Goal: Task Accomplishment & Management: Use online tool/utility

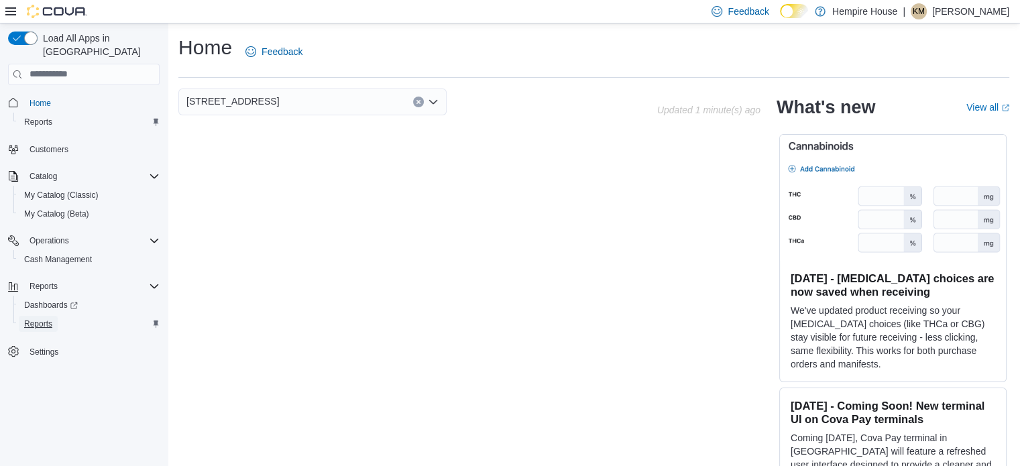
click at [44, 319] on span "Reports" at bounding box center [38, 324] width 28 height 11
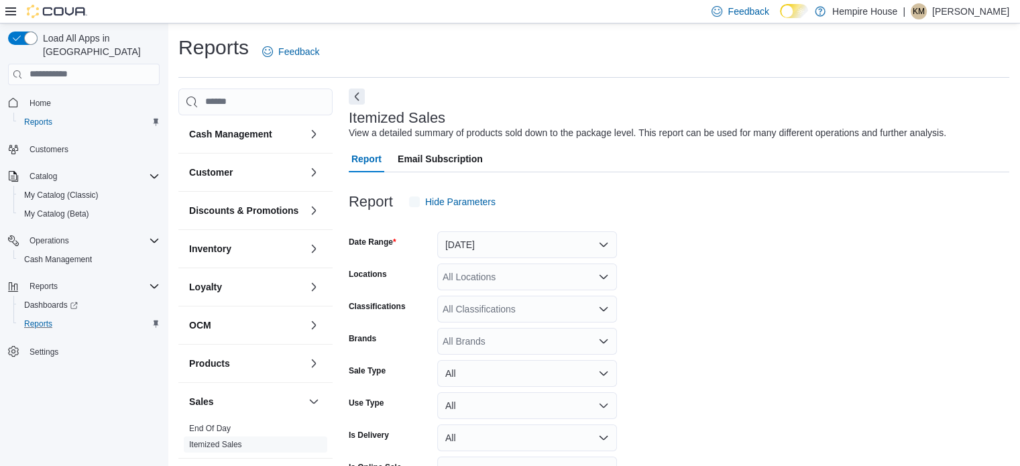
scroll to position [31, 0]
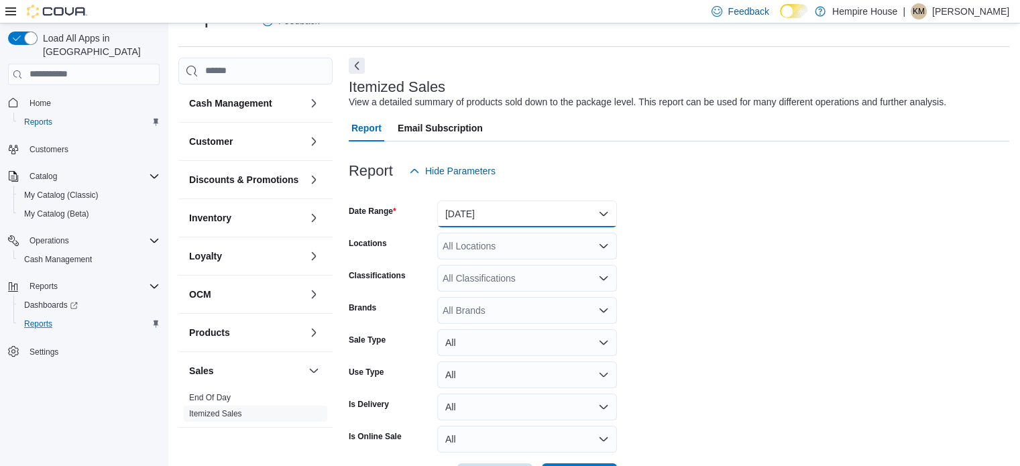
click at [483, 207] on button "[DATE]" at bounding box center [527, 214] width 180 height 27
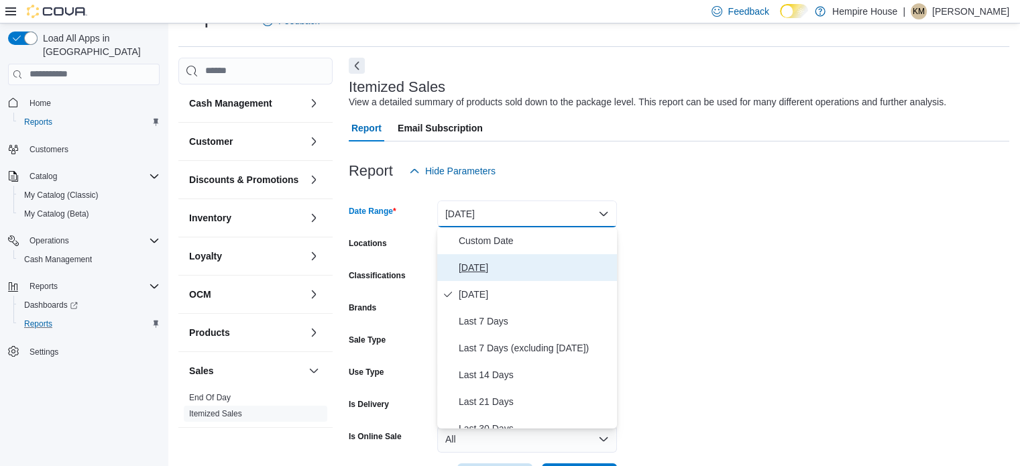
click at [484, 268] on span "[DATE]" at bounding box center [535, 268] width 153 height 16
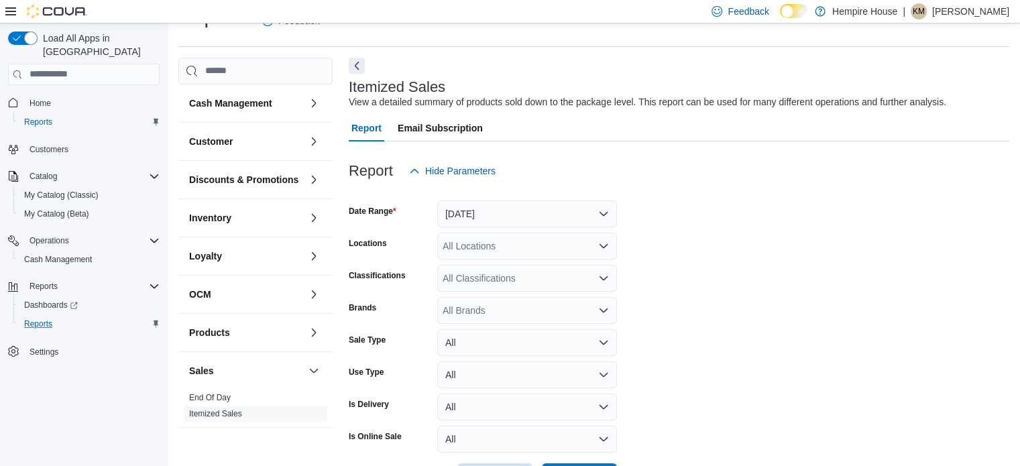
click at [714, 284] on form "Date Range [DATE] Locations All Locations Classifications All Classifications B…" at bounding box center [679, 337] width 661 height 306
click at [533, 246] on div "All Locations" at bounding box center [527, 246] width 180 height 27
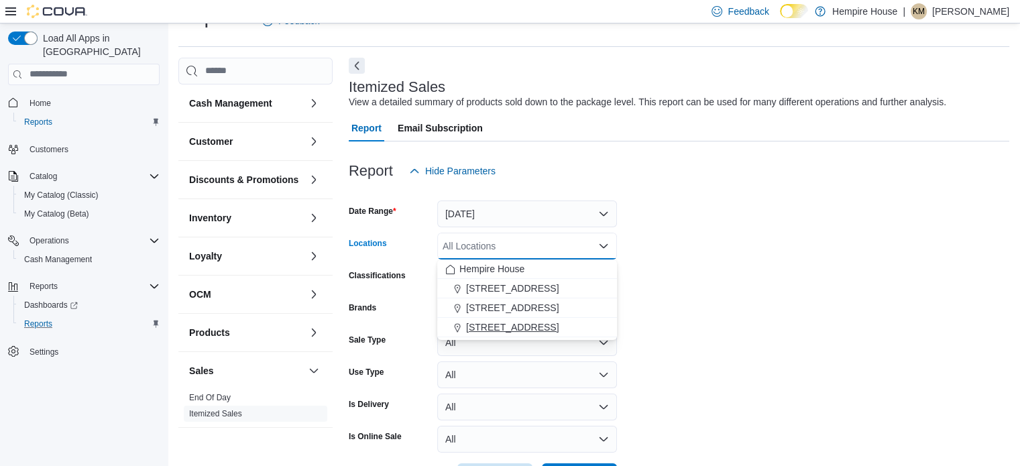
click at [534, 327] on div "[STREET_ADDRESS]" at bounding box center [527, 327] width 164 height 13
click at [798, 328] on form "Date Range [DATE] Locations All Locations Combo box. Selected. Combo box input.…" at bounding box center [679, 337] width 661 height 306
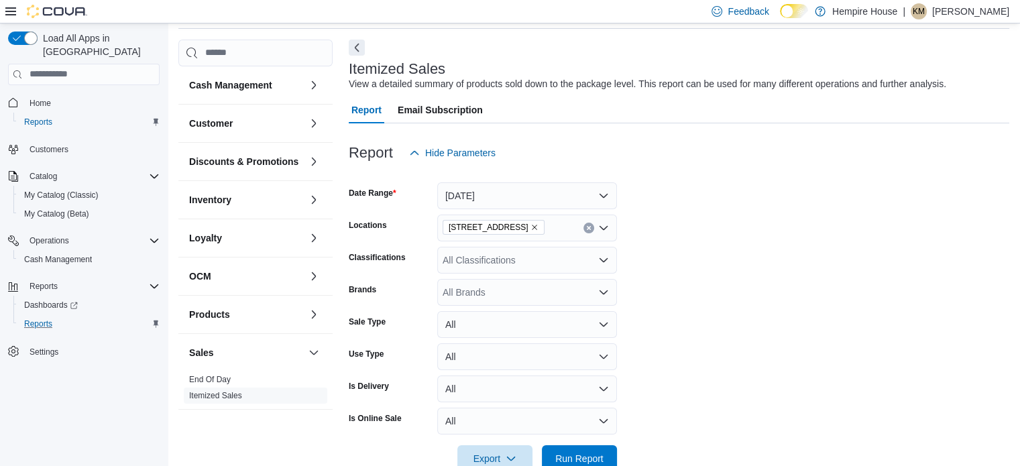
scroll to position [81, 0]
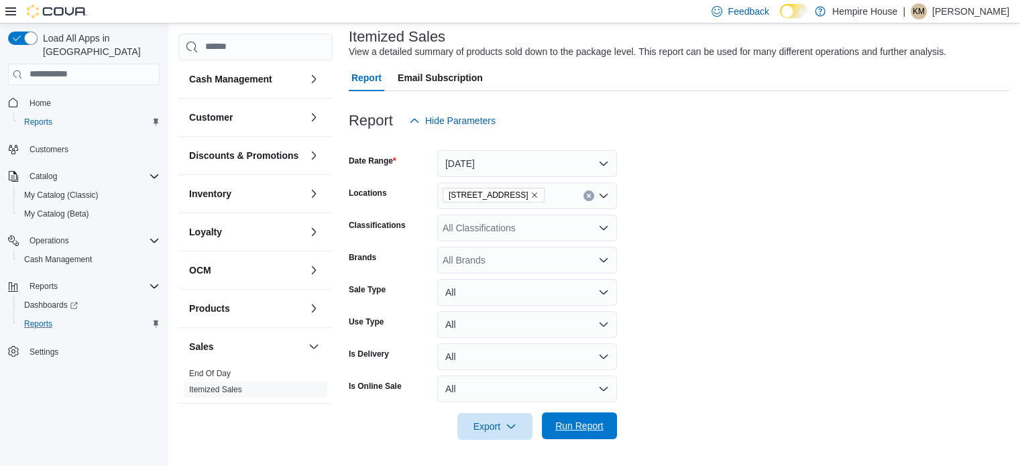
click at [582, 416] on span "Run Report" at bounding box center [579, 426] width 59 height 27
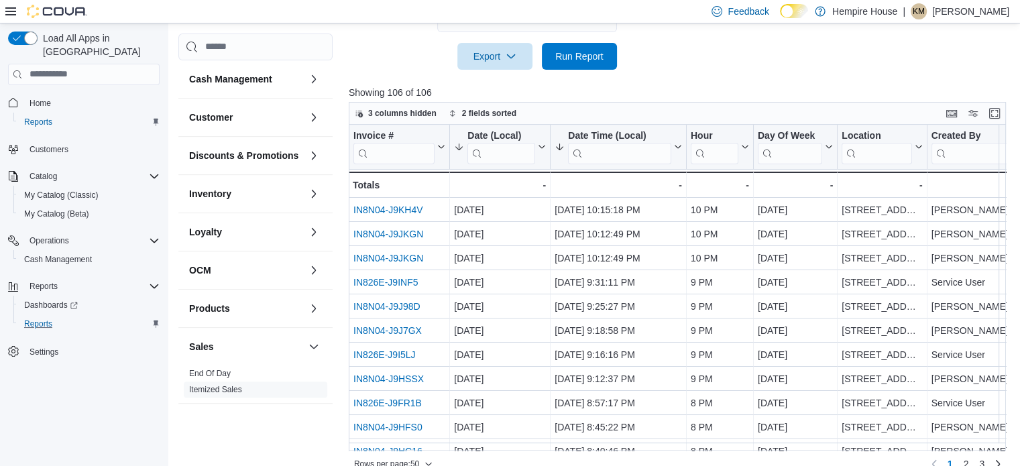
scroll to position [470, 0]
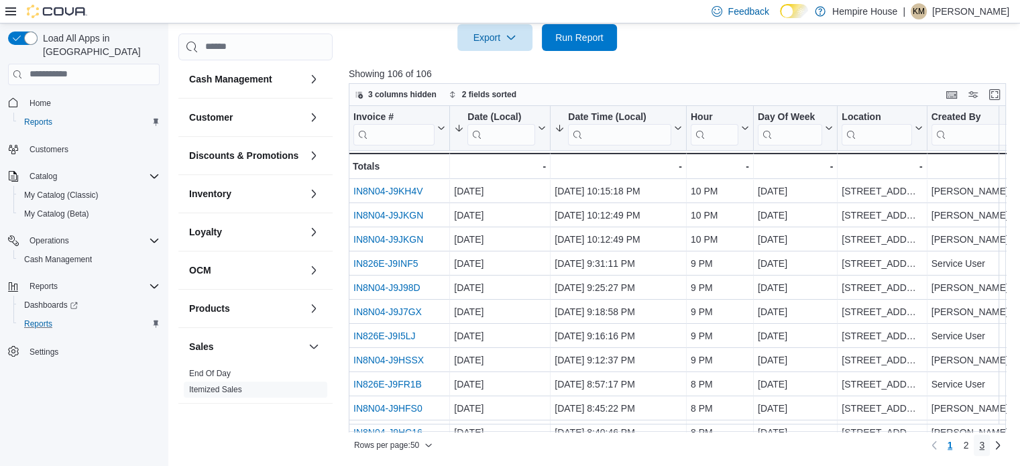
click at [990, 445] on link "3" at bounding box center [982, 445] width 16 height 21
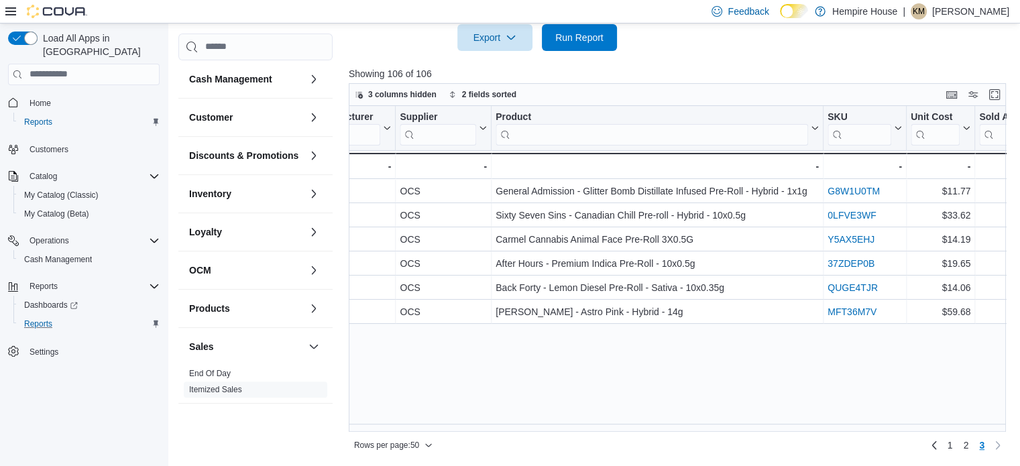
scroll to position [0, 1497]
click at [969, 443] on span "2" at bounding box center [965, 445] width 5 height 13
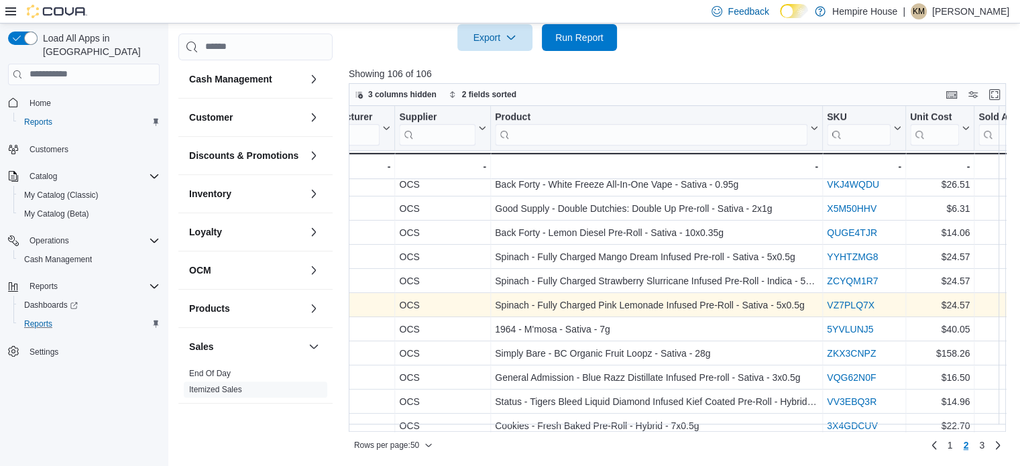
scroll to position [961, 1495]
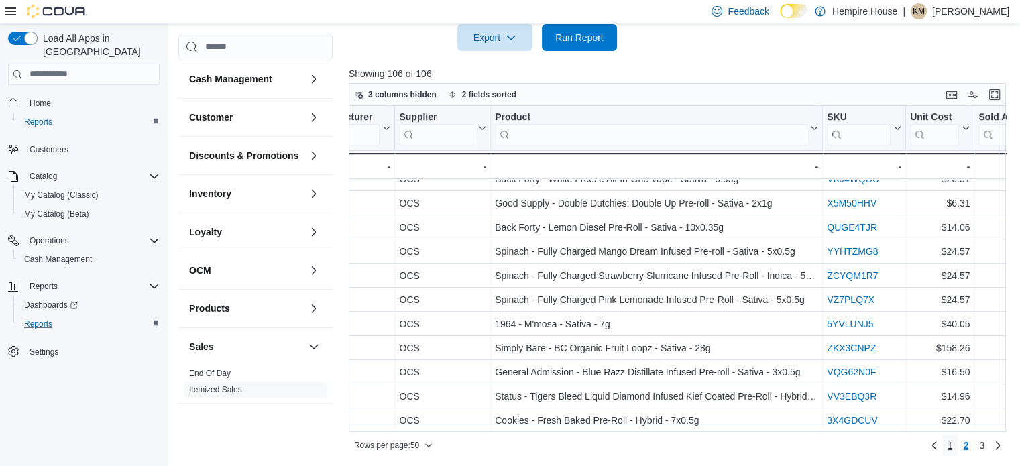
click at [953, 441] on span "1" at bounding box center [950, 445] width 5 height 13
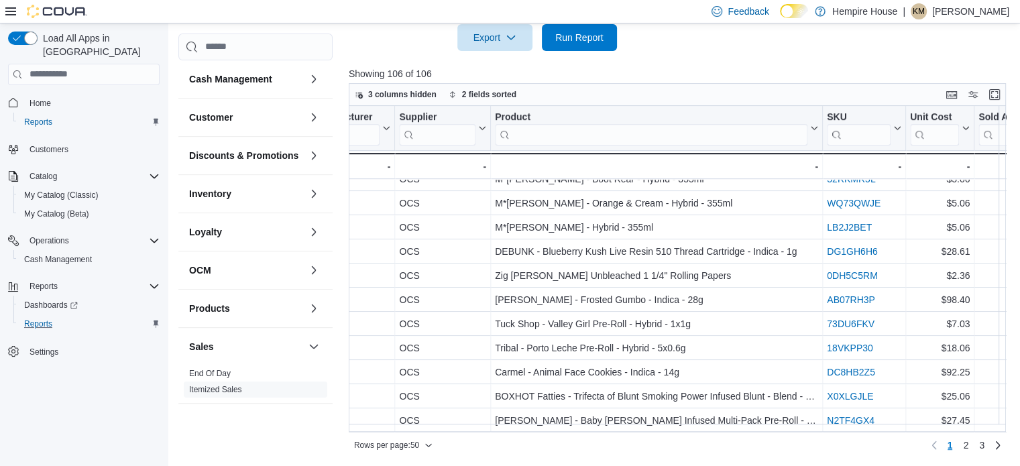
click at [746, 53] on div at bounding box center [681, 59] width 664 height 16
click at [225, 378] on link "End Of Day" at bounding box center [210, 373] width 42 height 9
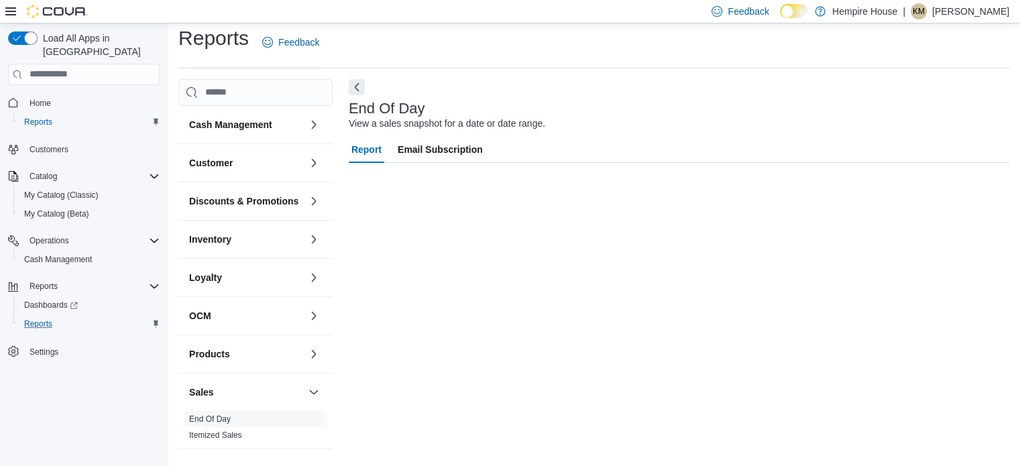
scroll to position [9, 0]
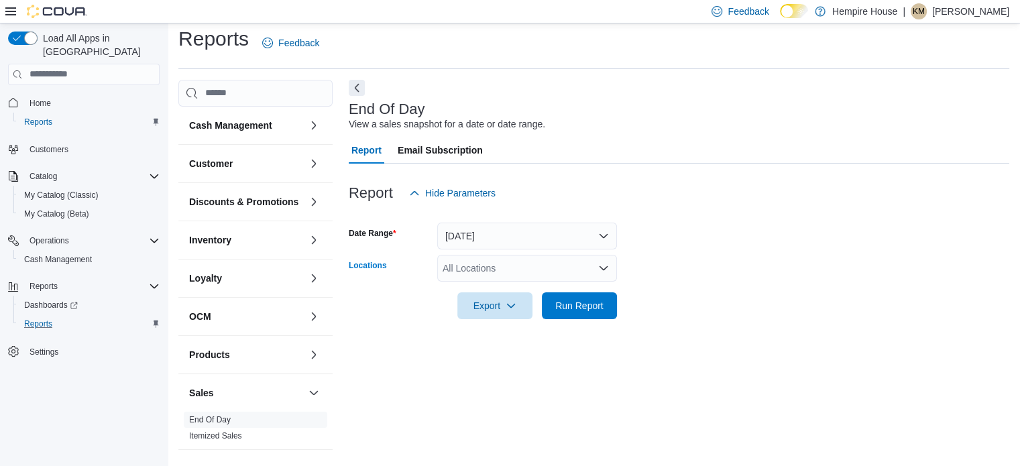
click at [488, 265] on div "All Locations" at bounding box center [527, 268] width 180 height 27
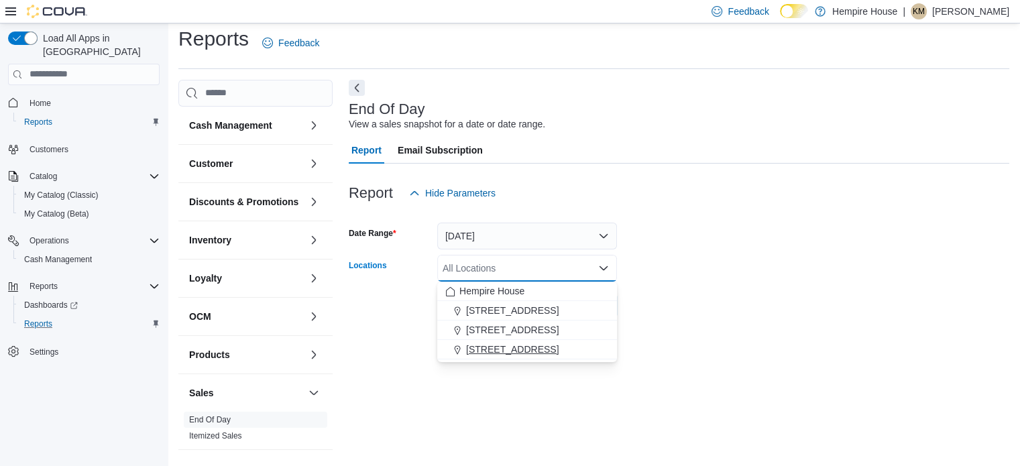
click at [495, 350] on span "[STREET_ADDRESS]" at bounding box center [512, 349] width 93 height 13
click at [734, 317] on form "Date Range [DATE] Locations [STREET_ADDRESS] Combo box. Selected. [STREET_ADDRE…" at bounding box center [679, 263] width 661 height 113
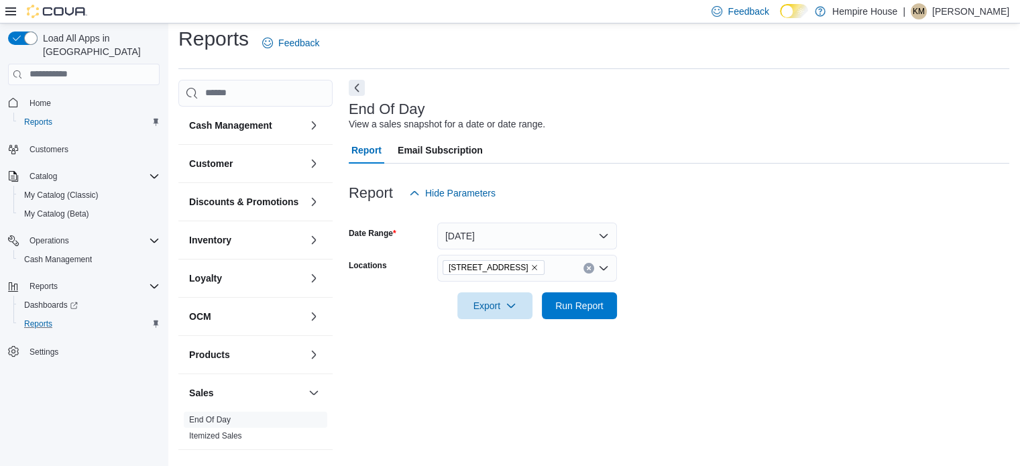
click at [531, 266] on icon "Remove 59 First Street from selection in this group" at bounding box center [535, 268] width 8 height 8
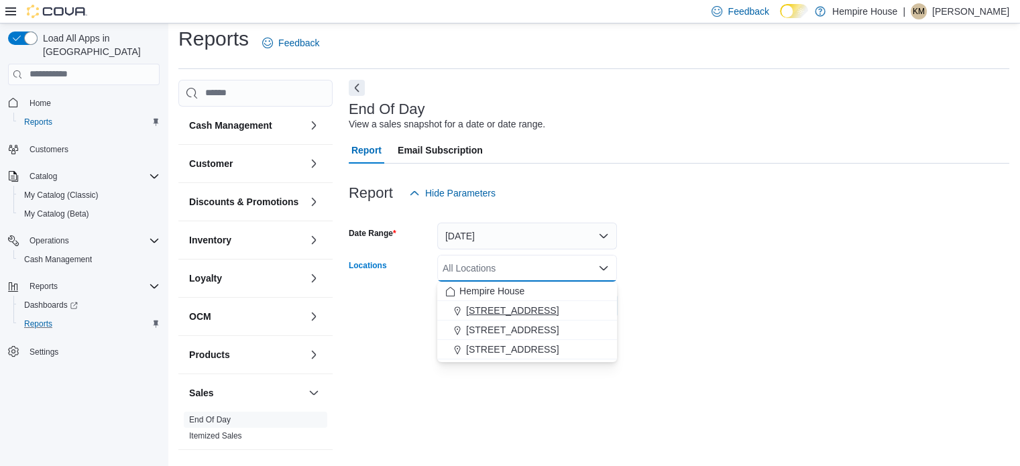
click at [499, 307] on span "[STREET_ADDRESS]" at bounding box center [512, 310] width 93 height 13
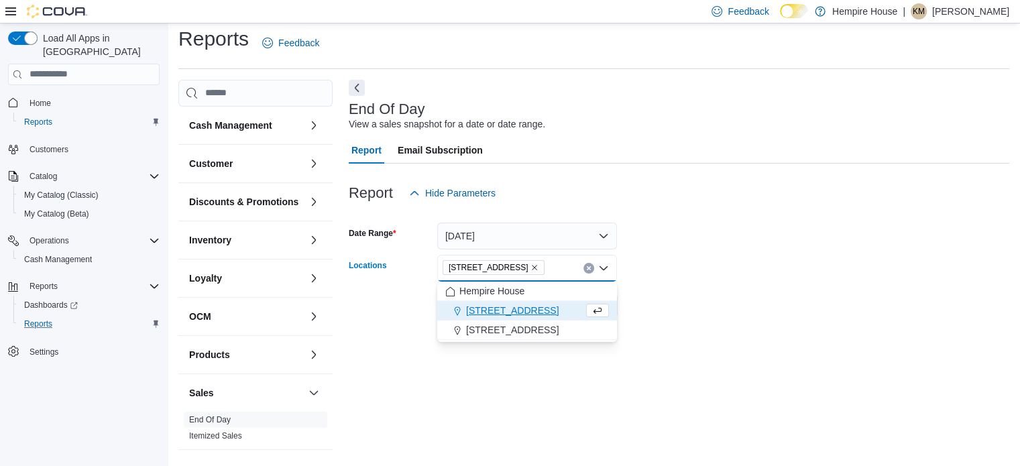
click at [695, 303] on form "Date Range [DATE] Locations [STREET_ADDRESS] Combo box. Selected. [STREET_ADDRE…" at bounding box center [679, 263] width 661 height 113
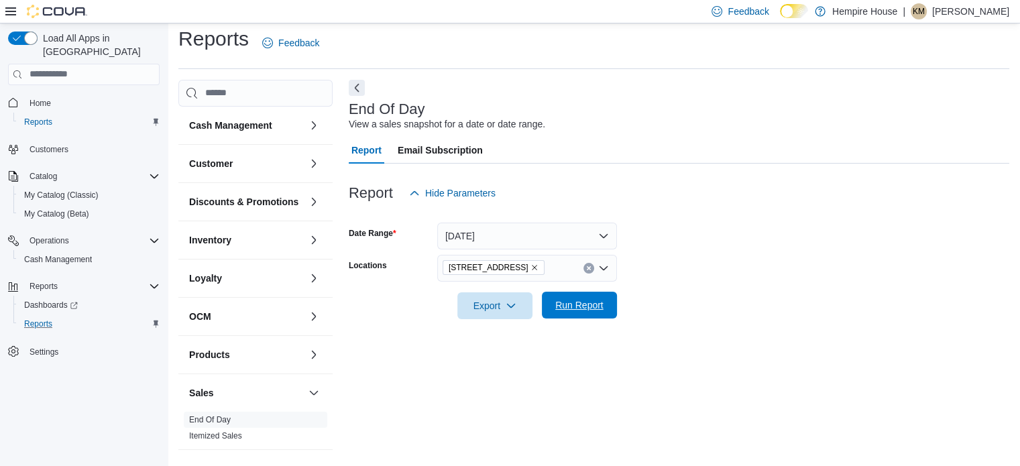
click at [566, 308] on span "Run Report" at bounding box center [579, 305] width 48 height 13
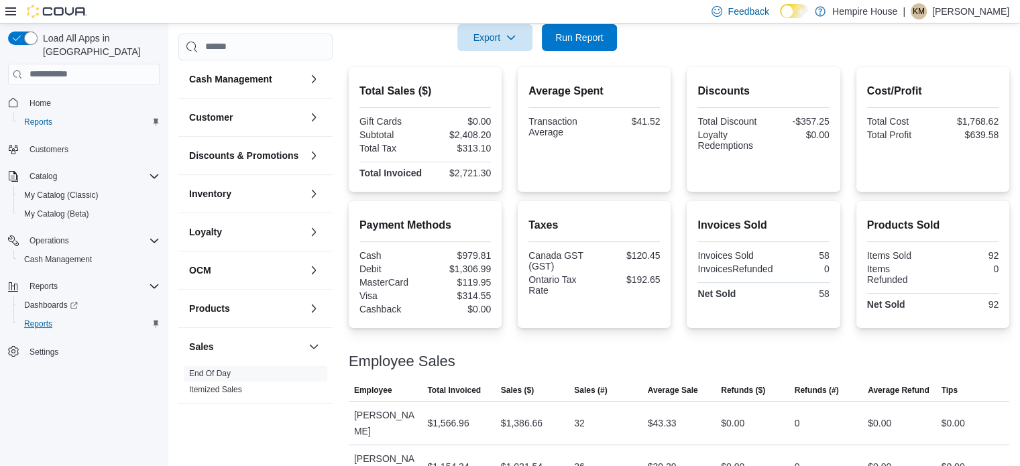
scroll to position [9, 0]
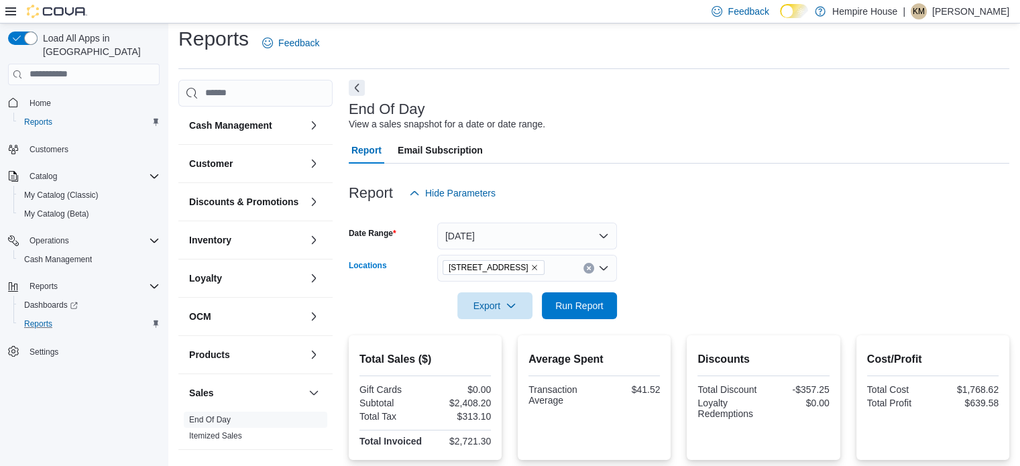
click at [590, 268] on icon "Clear input" at bounding box center [588, 268] width 5 height 5
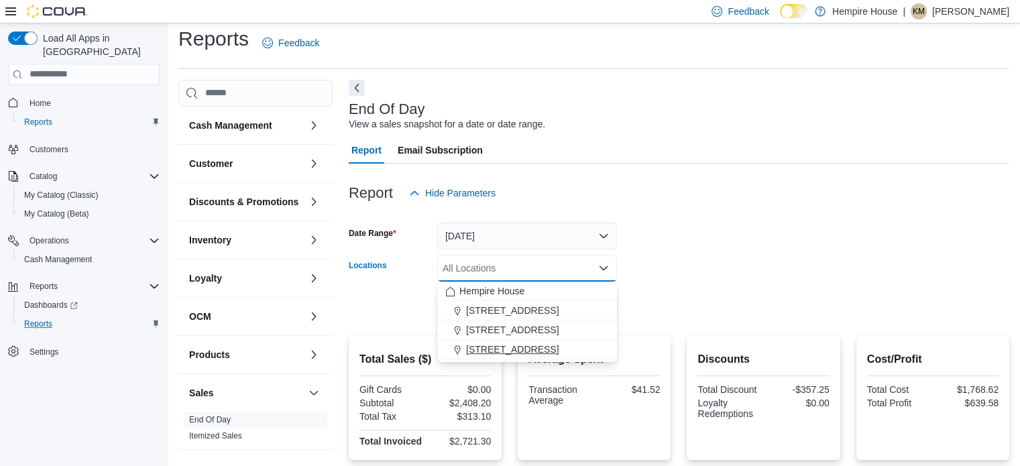
click at [519, 347] on span "[STREET_ADDRESS]" at bounding box center [512, 349] width 93 height 13
click at [676, 296] on form "Date Range [DATE] Locations [STREET_ADDRESS] Combo box. Selected. [STREET_ADDRE…" at bounding box center [679, 263] width 661 height 113
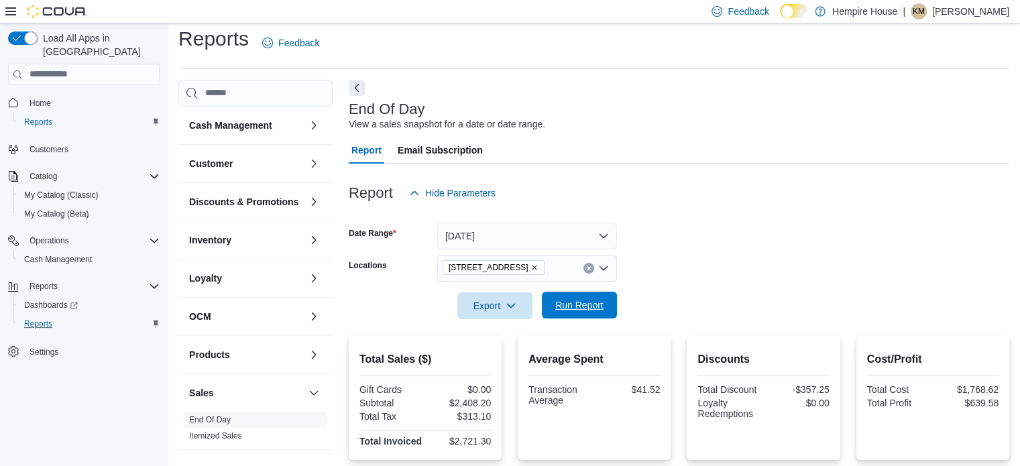
click at [582, 301] on span "Run Report" at bounding box center [579, 305] width 48 height 13
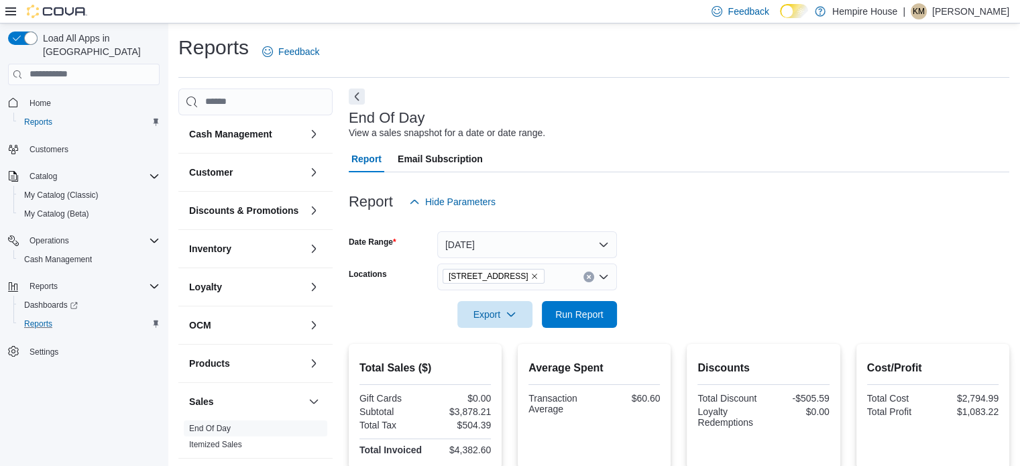
click at [719, 278] on form "Date Range [DATE] Locations [STREET_ADDRESS] Export Run Report" at bounding box center [679, 271] width 661 height 113
click at [578, 320] on span "Run Report" at bounding box center [579, 313] width 48 height 13
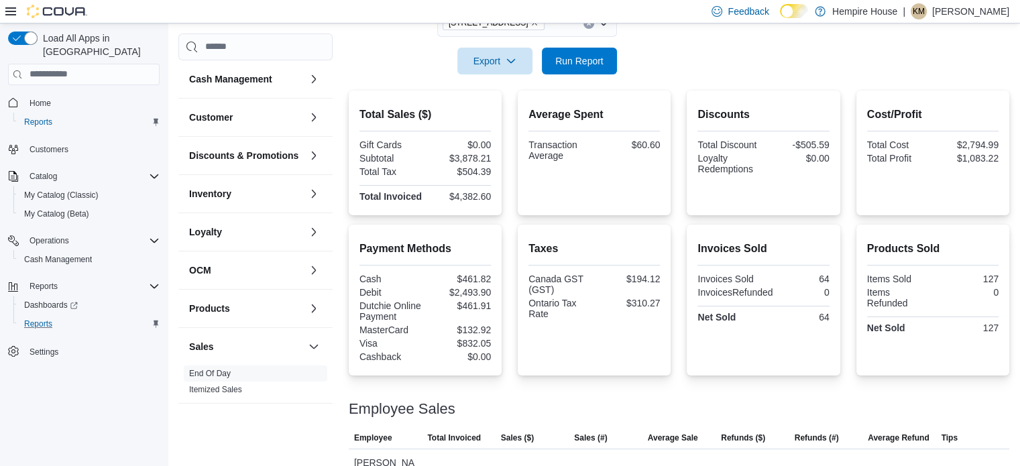
scroll to position [268, 0]
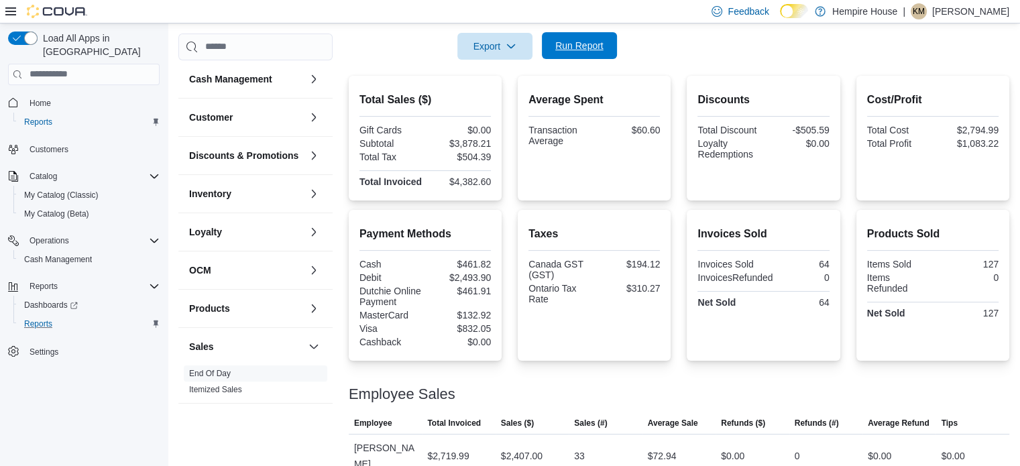
click at [597, 49] on span "Run Report" at bounding box center [579, 45] width 48 height 13
click at [502, 56] on span "Export" at bounding box center [495, 45] width 59 height 27
click at [498, 105] on span "Export to Pdf" at bounding box center [497, 100] width 60 height 11
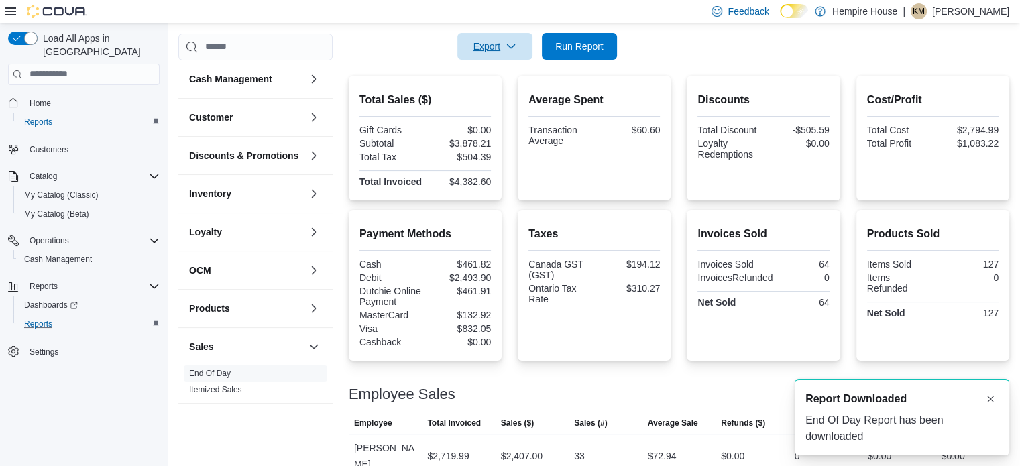
scroll to position [0, 0]
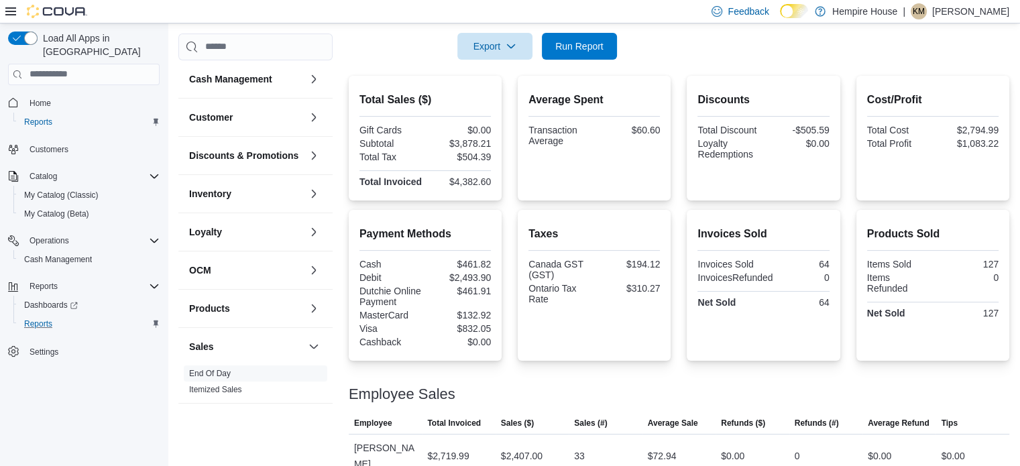
click at [958, 11] on p "[PERSON_NAME]" at bounding box center [970, 11] width 77 height 16
click at [920, 133] on span "Sign Out" at bounding box center [923, 127] width 36 height 13
